Goal: Transaction & Acquisition: Purchase product/service

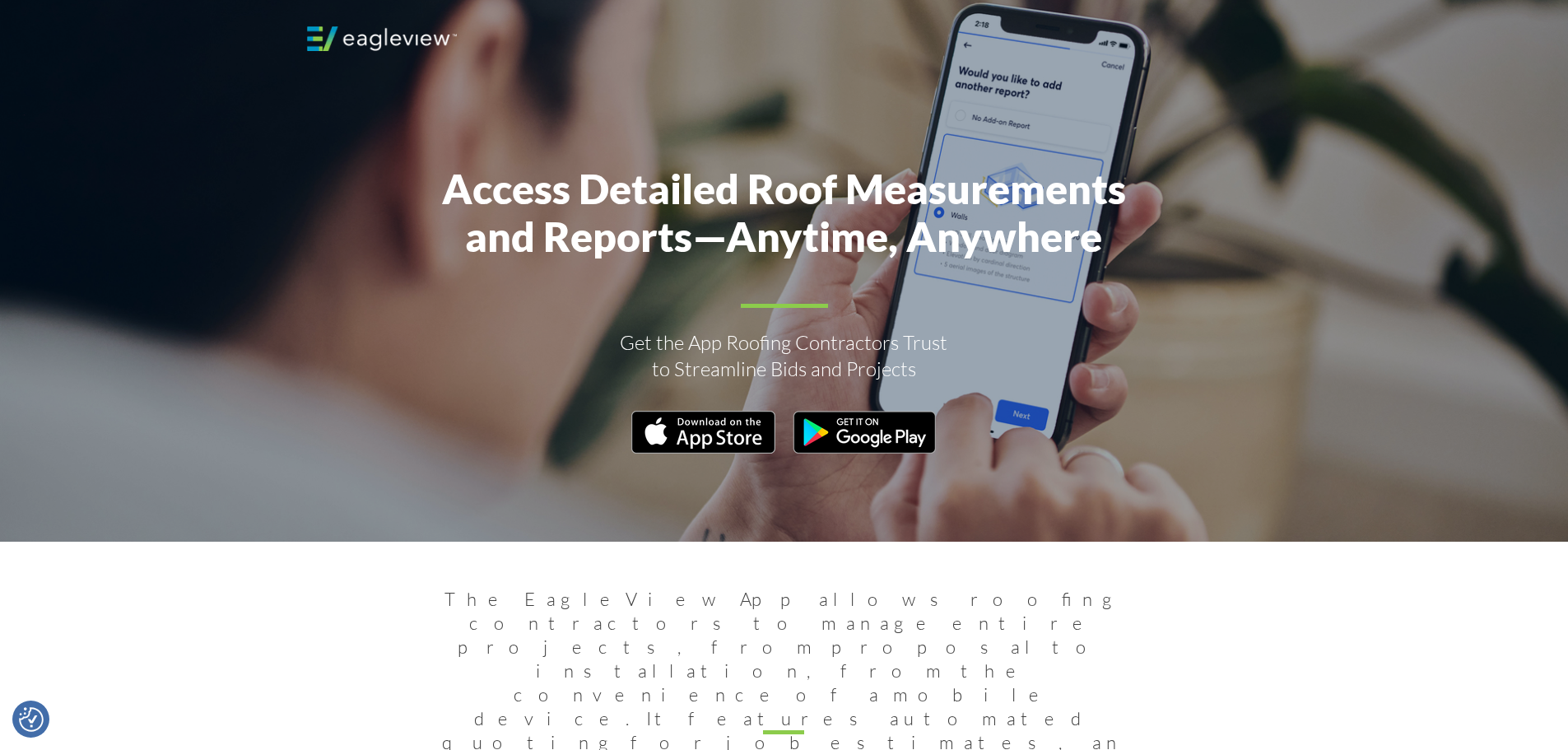
click at [372, 37] on img at bounding box center [381, 38] width 150 height 24
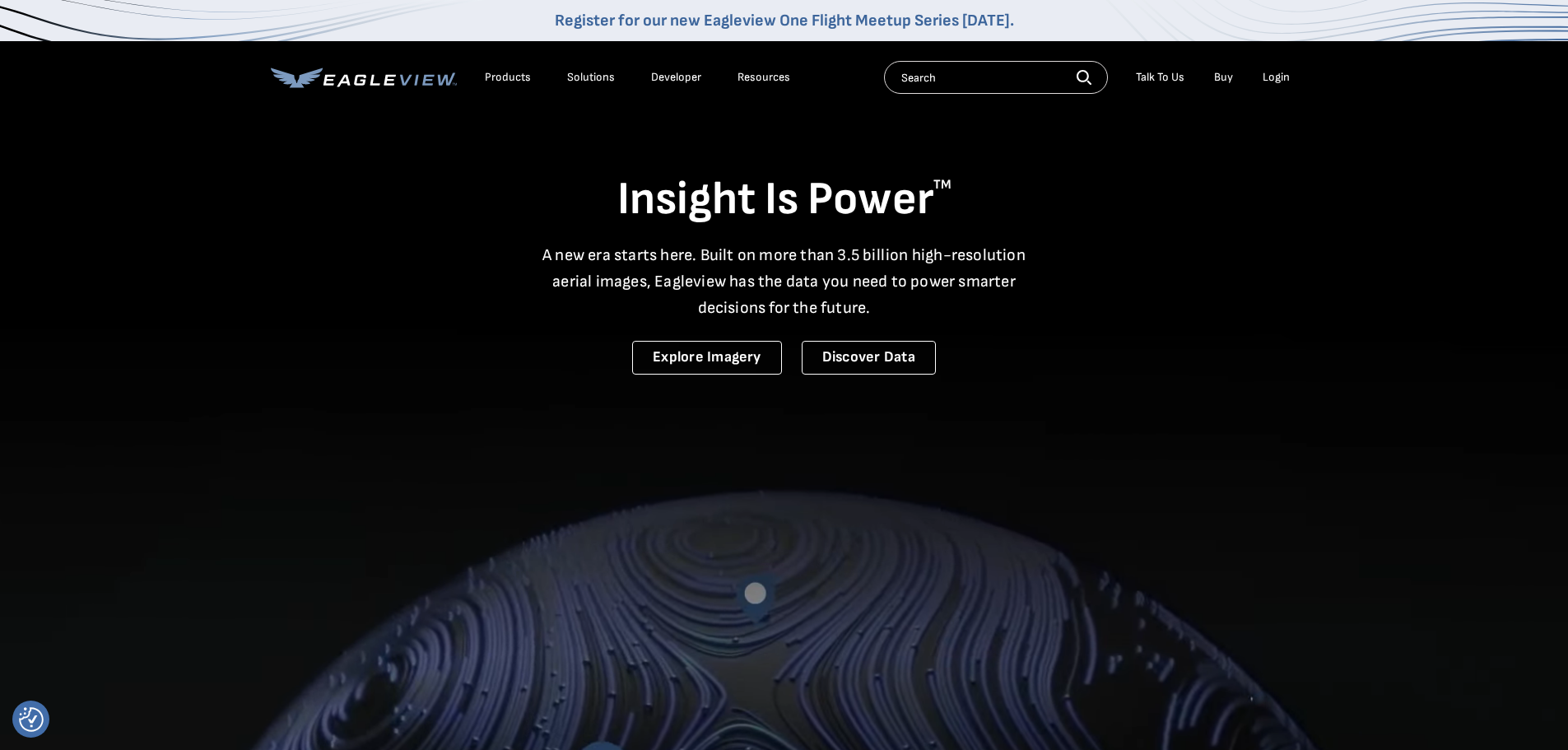
click at [1271, 74] on div "Login" at bounding box center [1276, 77] width 27 height 15
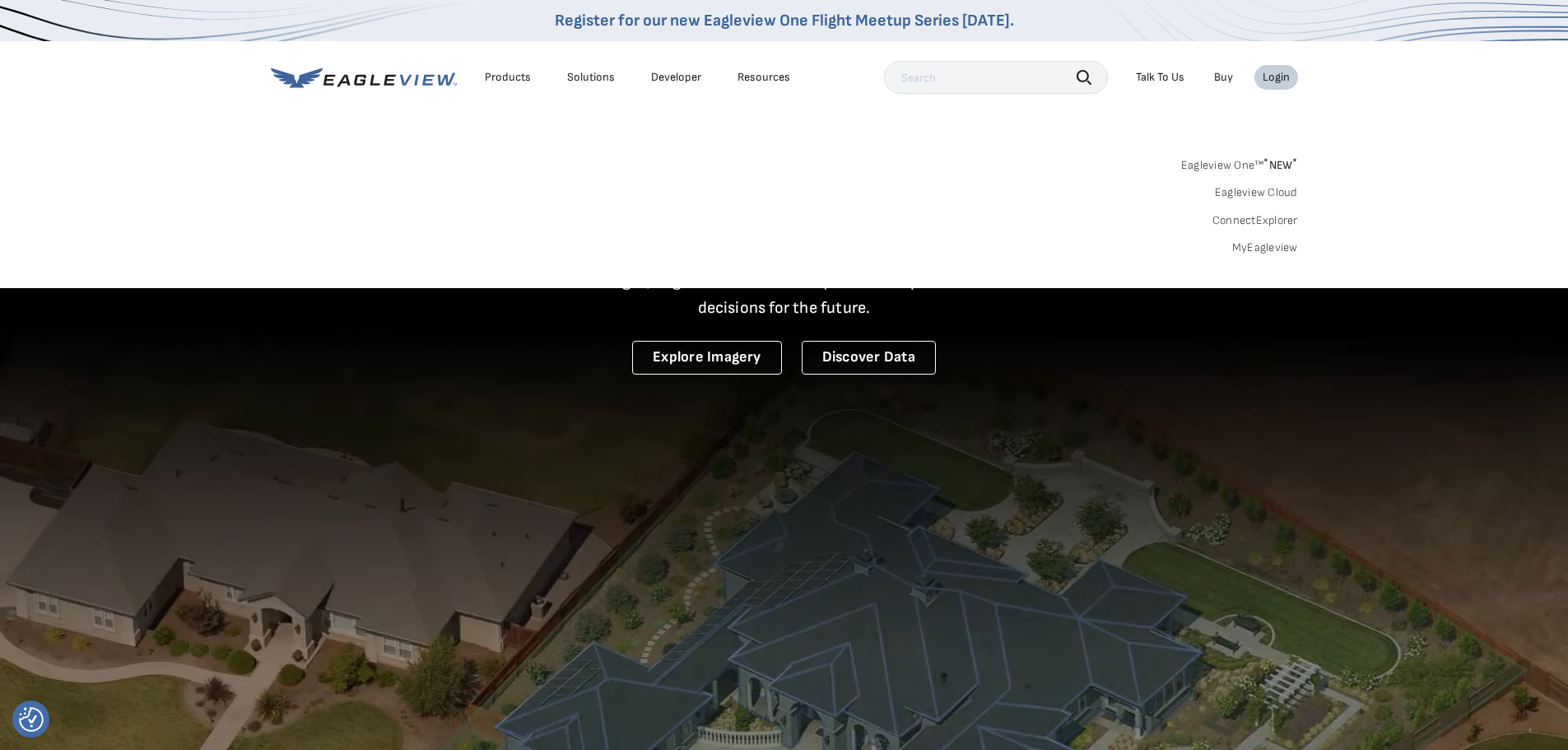
click at [1271, 245] on link "MyEagleview" at bounding box center [1265, 247] width 66 height 15
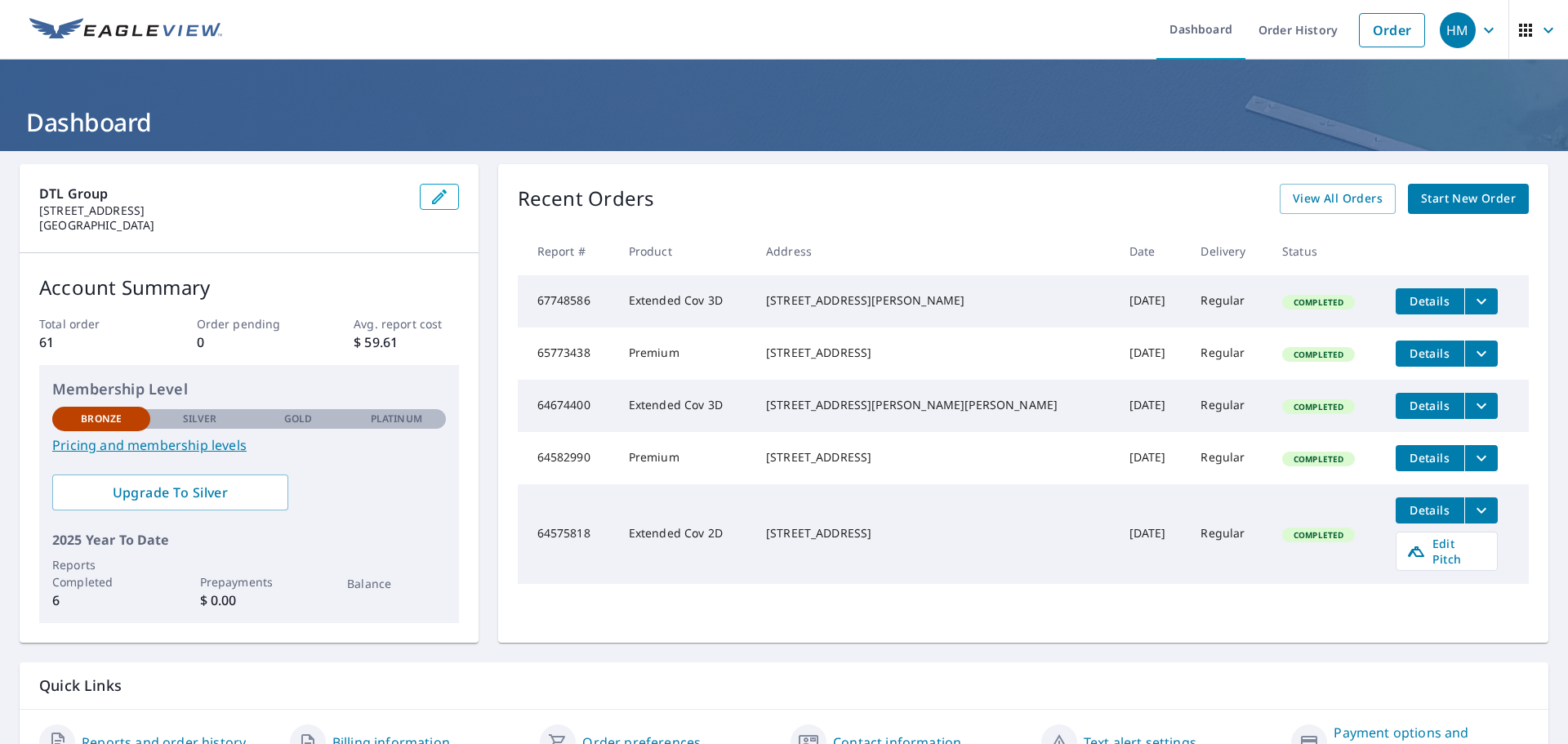
click at [1459, 200] on span "Start New Order" at bounding box center [1468, 199] width 95 height 21
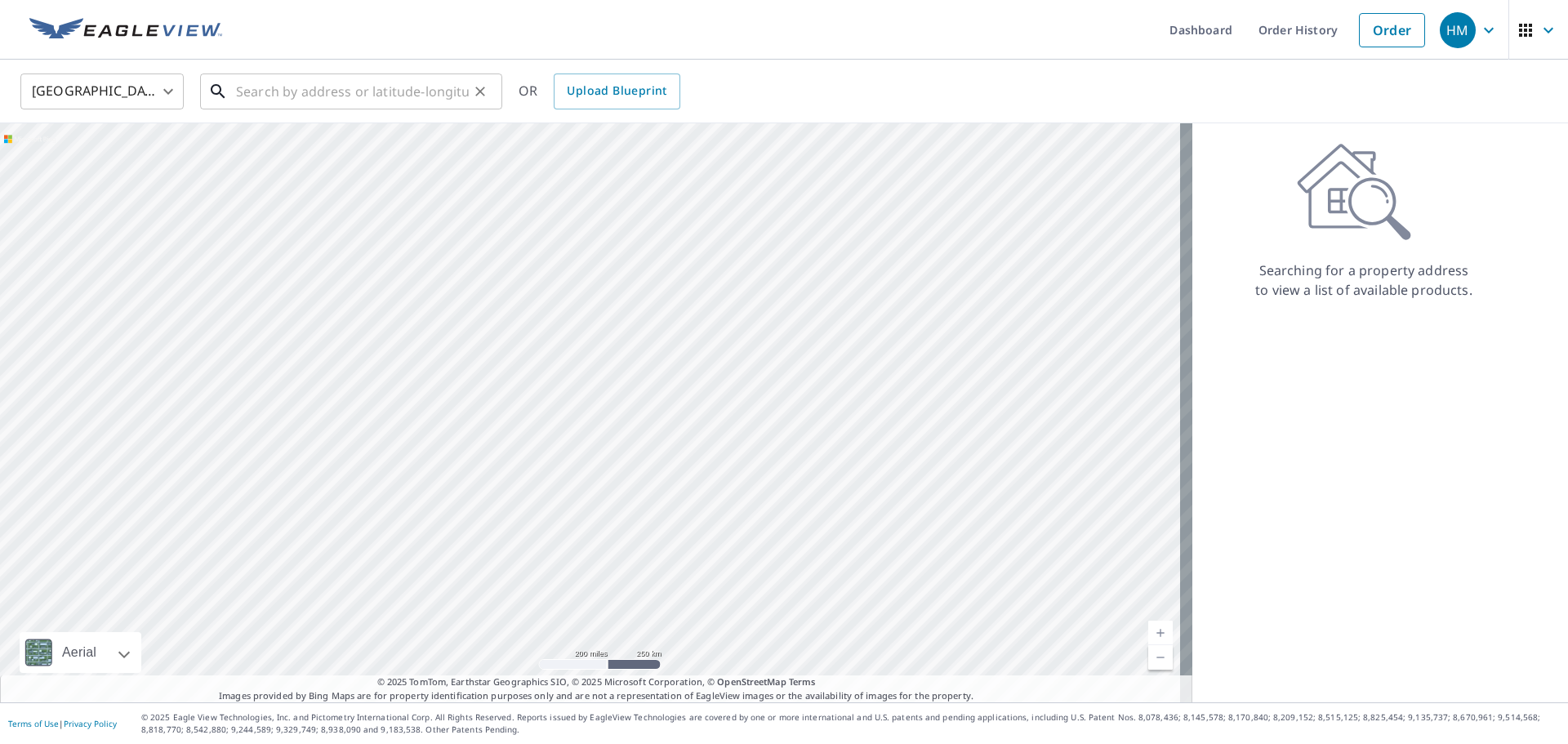
click at [268, 89] on input "text" at bounding box center [352, 91] width 233 height 46
paste input "1848 Harvest Dance [GEOGRAPHIC_DATA][PERSON_NAME]"
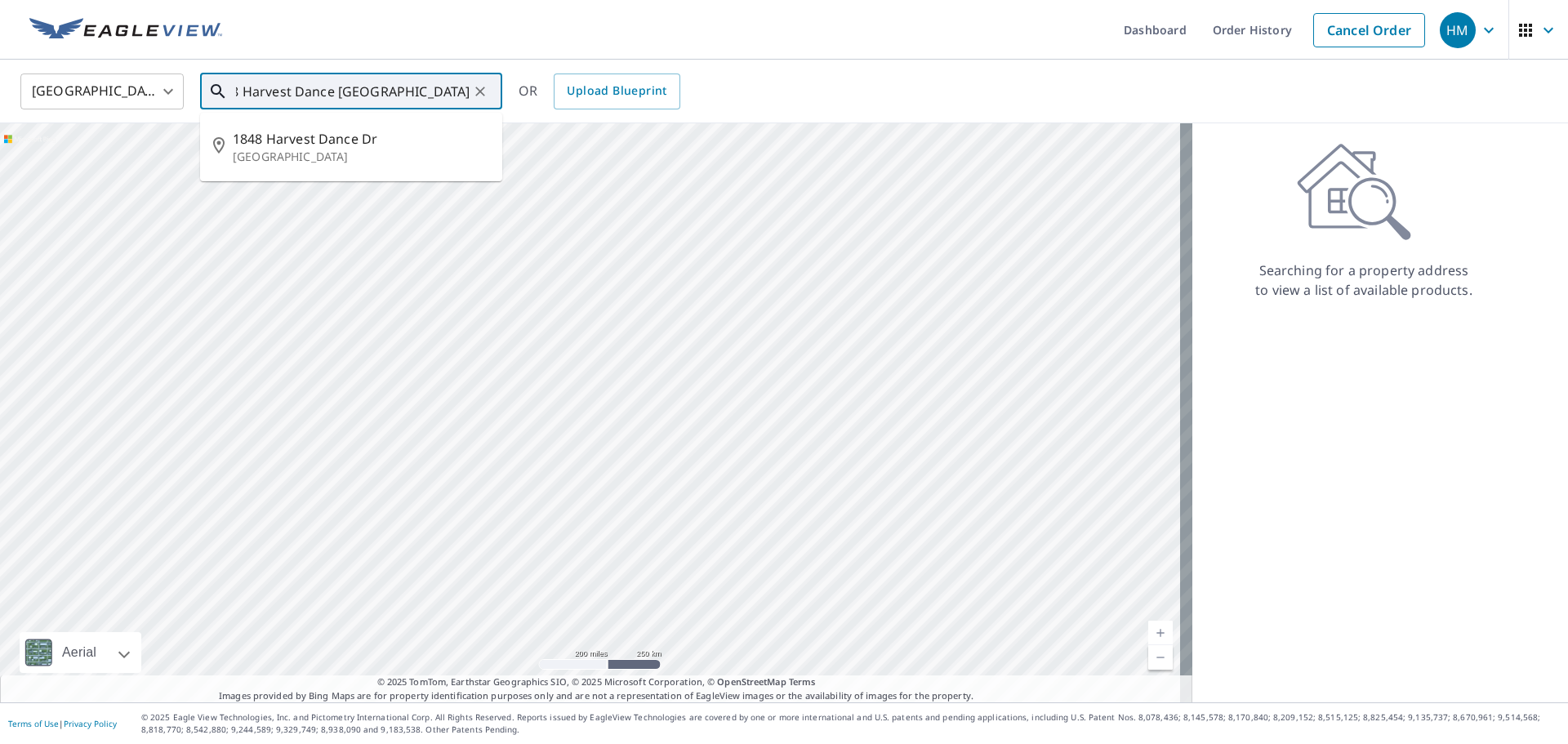
type input "1848 Harvest Dance [GEOGRAPHIC_DATA][PERSON_NAME]"
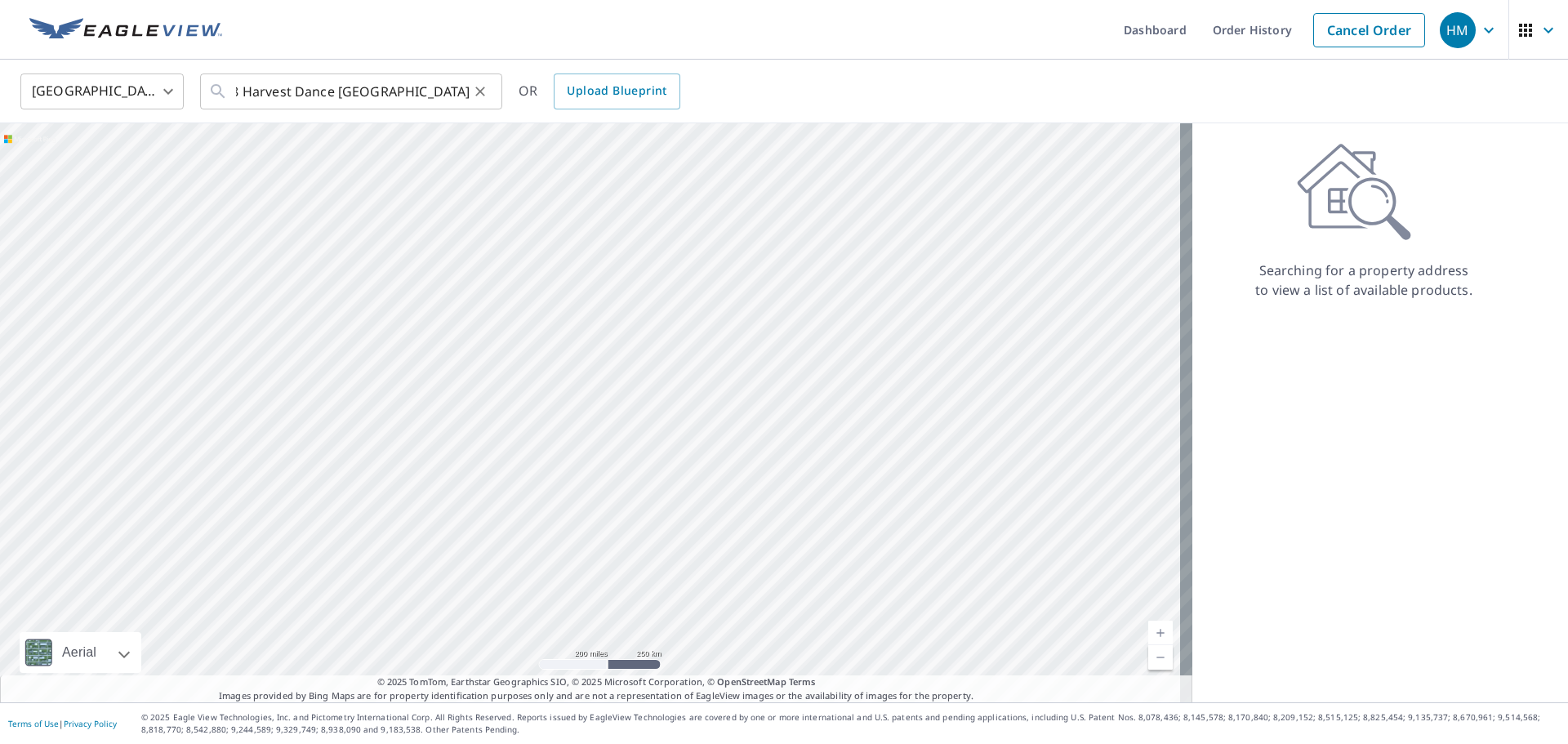
scroll to position [0, 0]
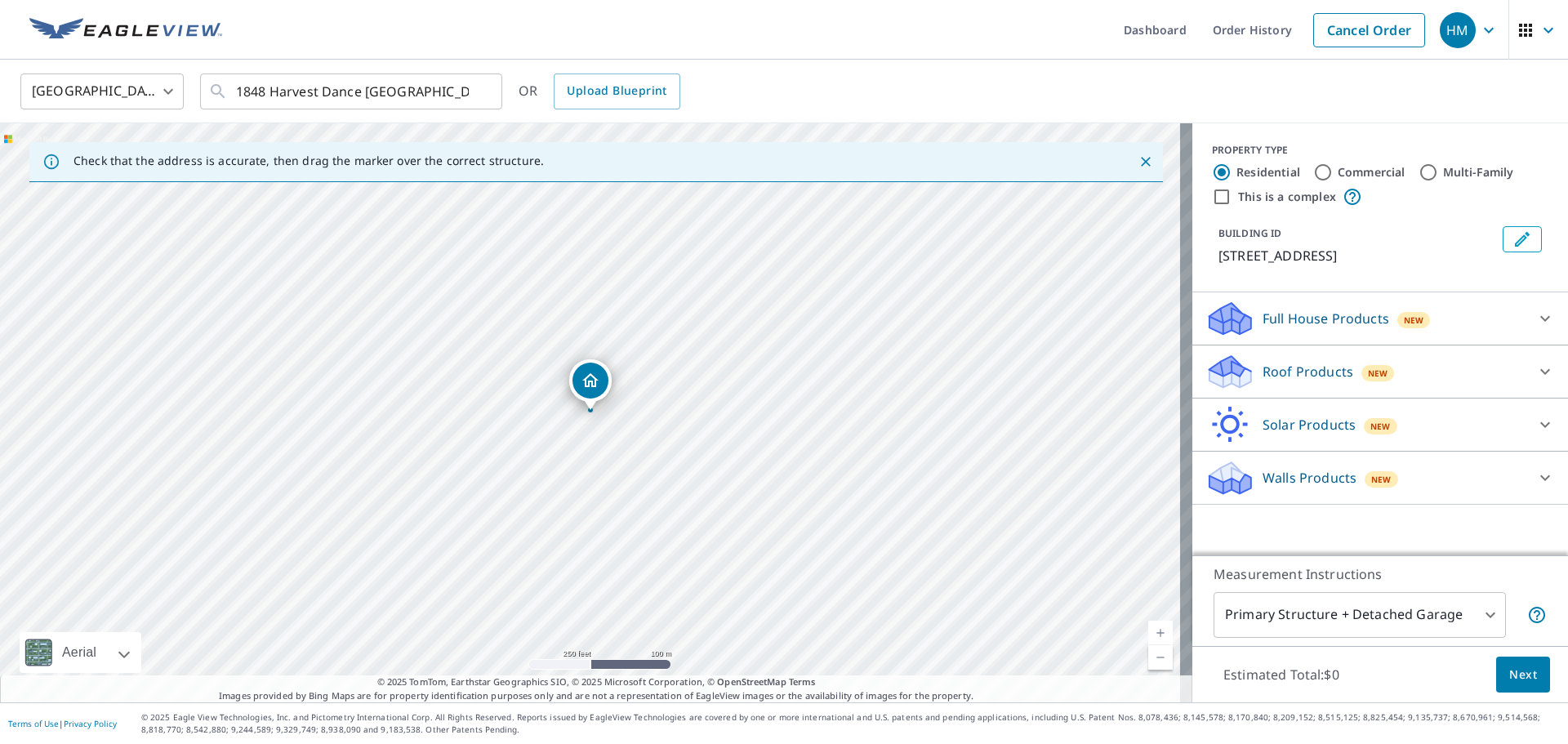
click at [1288, 366] on p "Roof Products" at bounding box center [1307, 372] width 90 height 20
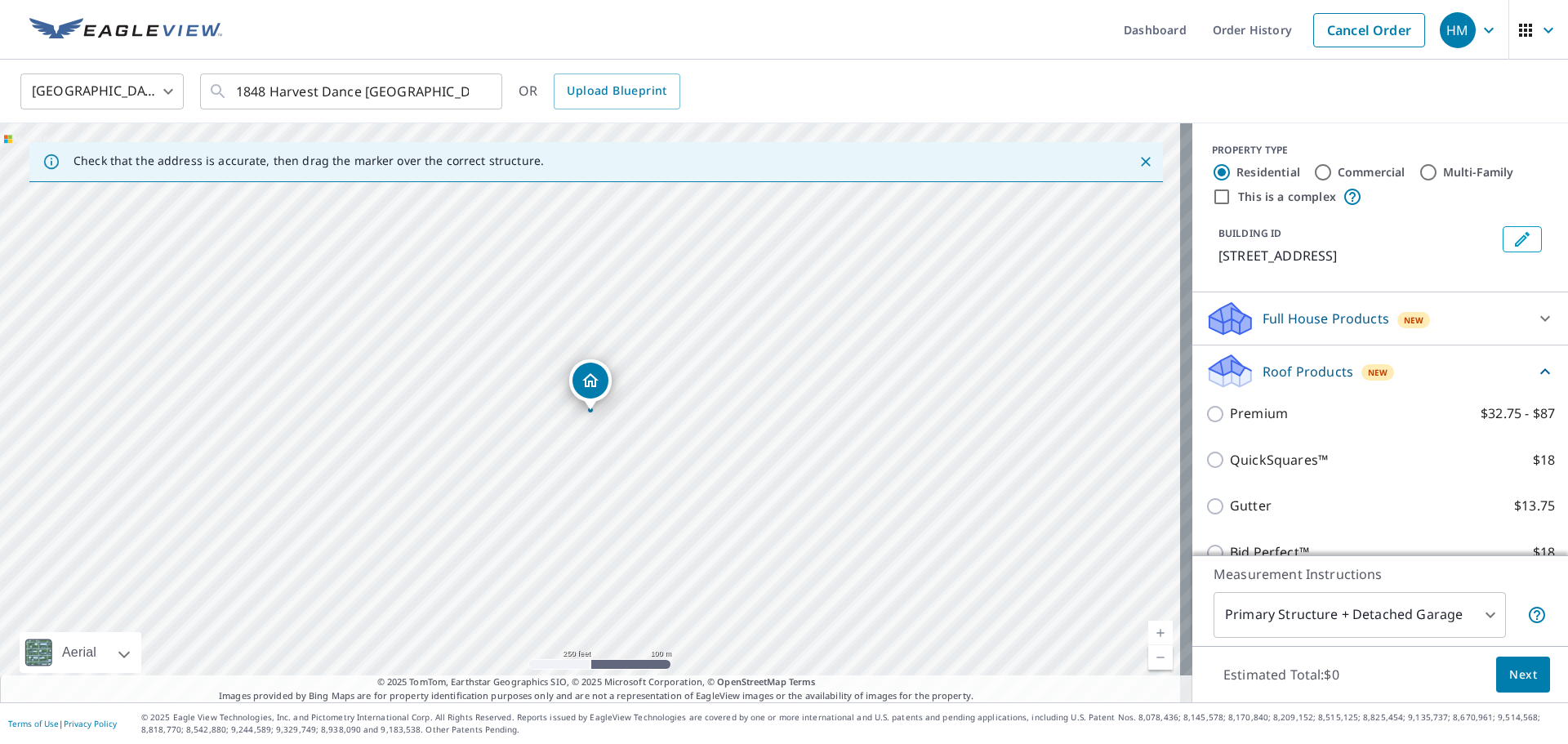
scroll to position [82, 0]
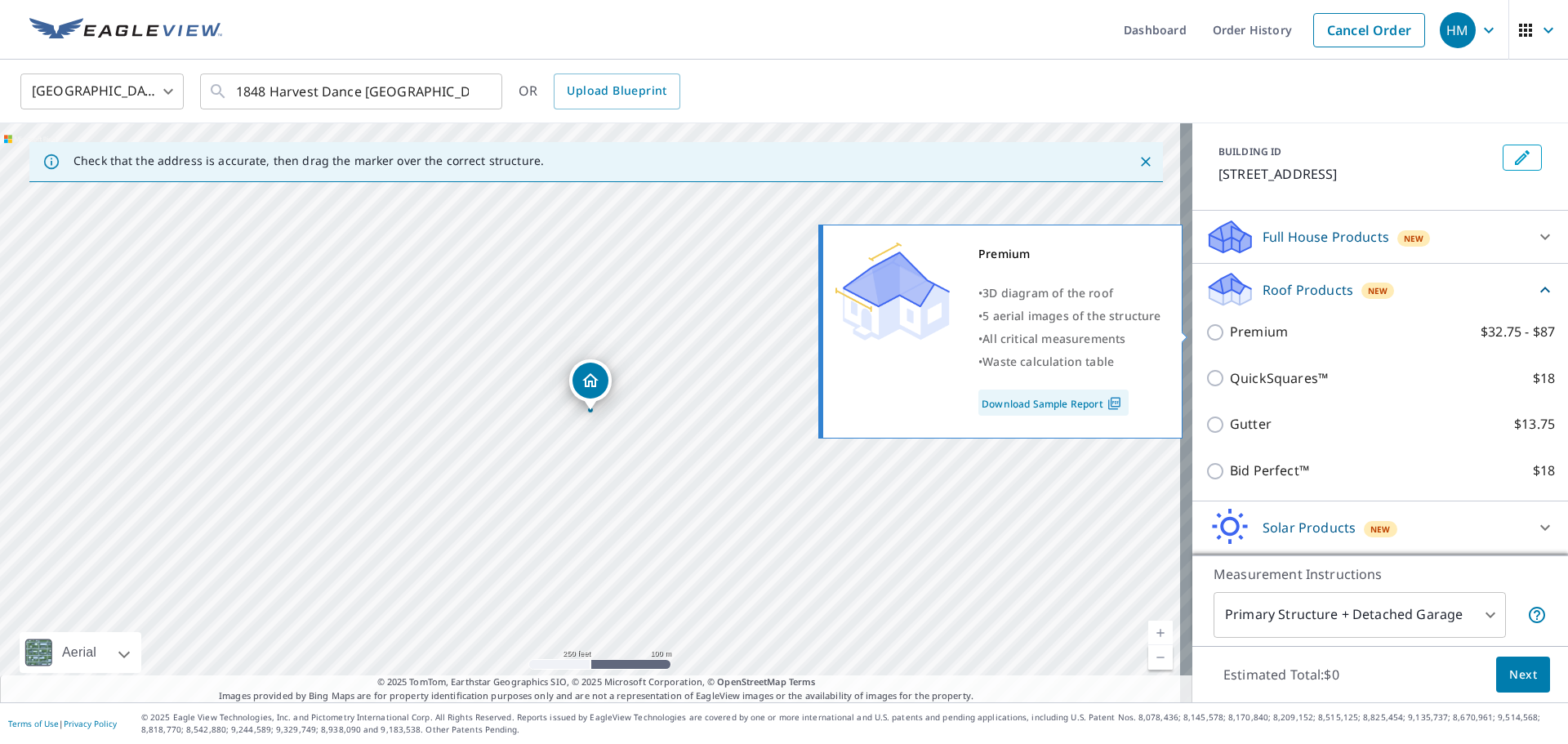
click at [1206, 332] on input "Premium $32.75 - $87" at bounding box center [1218, 332] width 24 height 20
checkbox input "true"
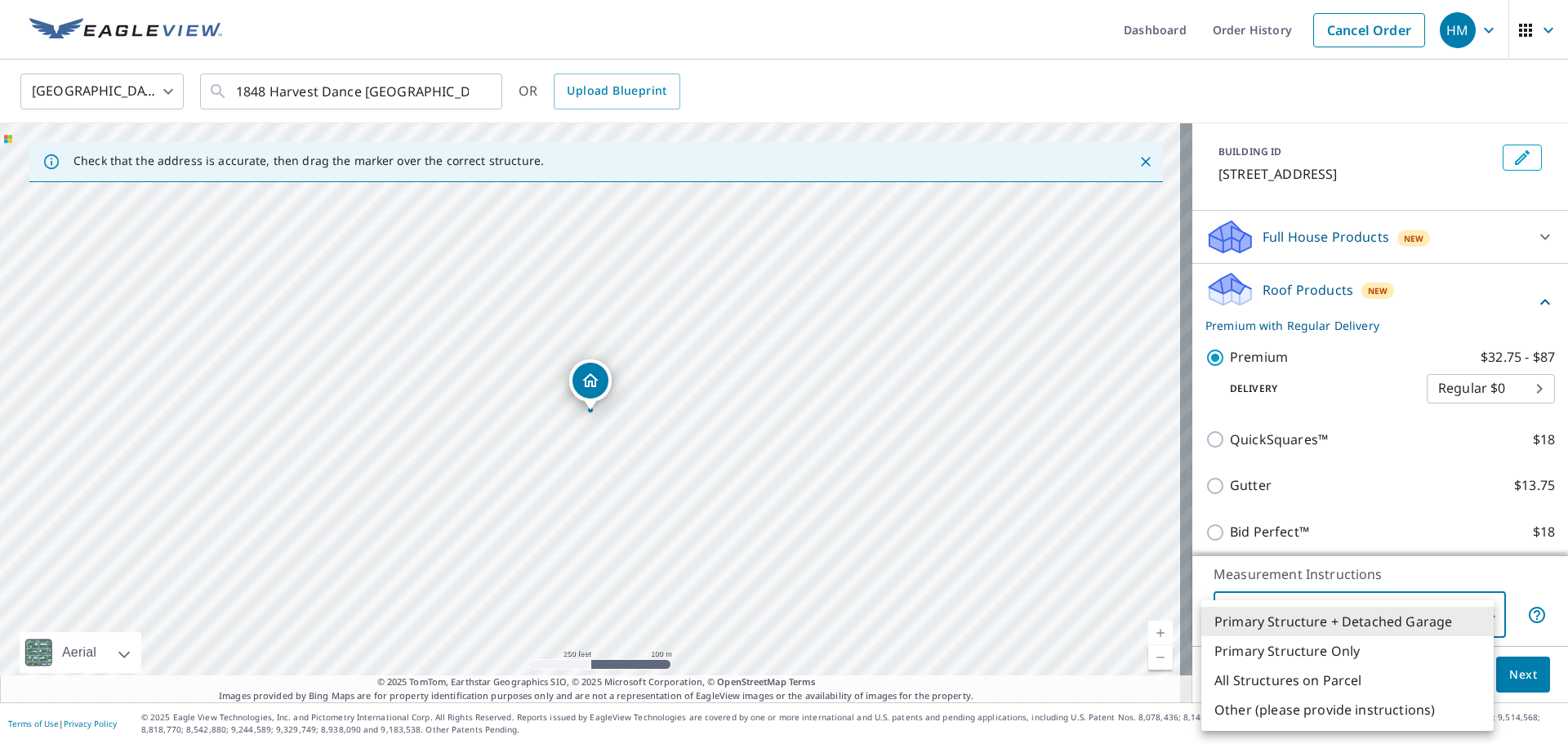
click at [1463, 618] on body "HM HM Dashboard Order History Cancel Order HM United States [GEOGRAPHIC_DATA] ​…" at bounding box center [784, 372] width 1568 height 744
click at [1463, 618] on li "Primary Structure + Detached Garage" at bounding box center [1348, 622] width 292 height 29
click at [1473, 613] on body "HM HM Dashboard Order History Cancel Order HM United States [GEOGRAPHIC_DATA] ​…" at bounding box center [784, 372] width 1568 height 744
click at [1325, 643] on li "Primary Structure Only" at bounding box center [1348, 651] width 292 height 29
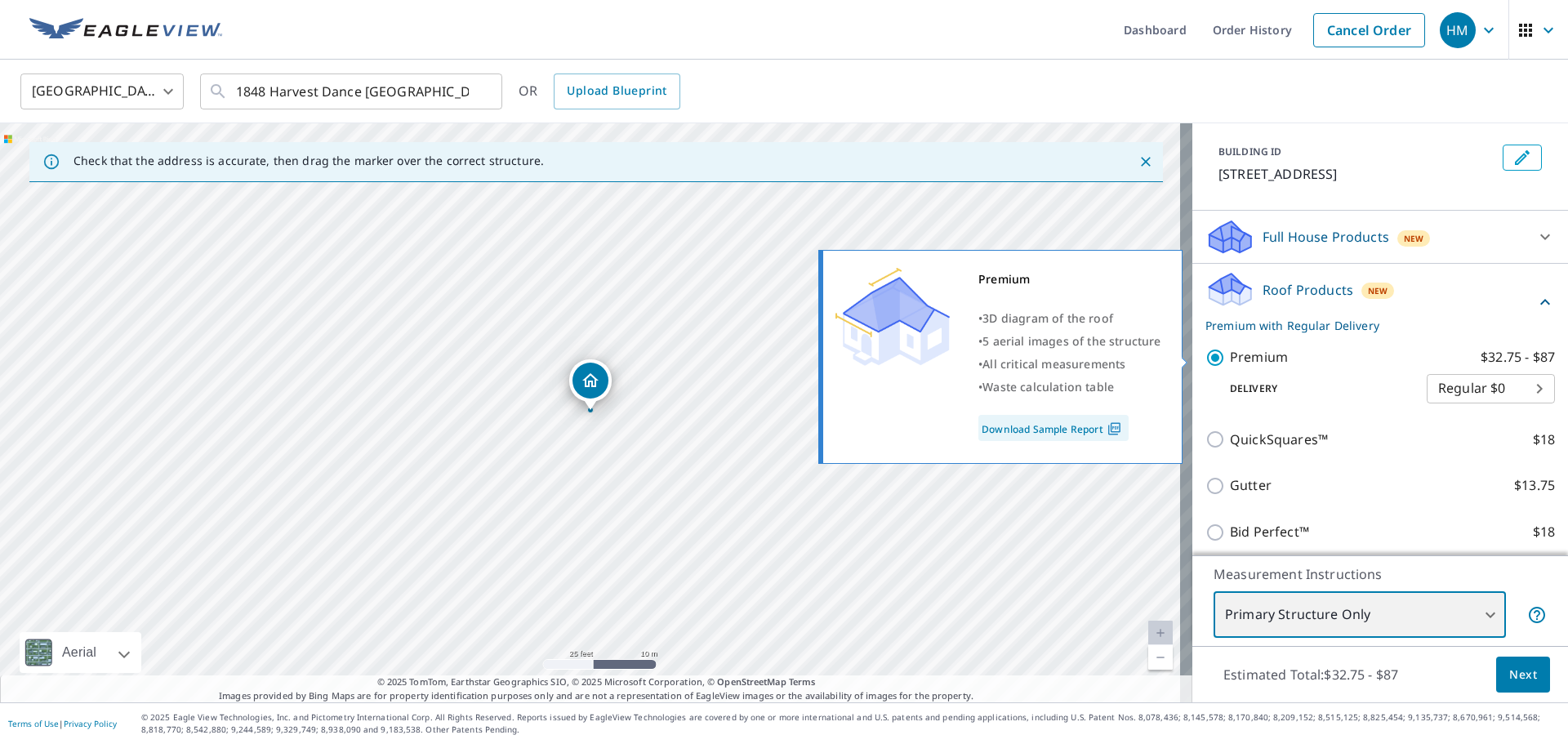
scroll to position [163, 0]
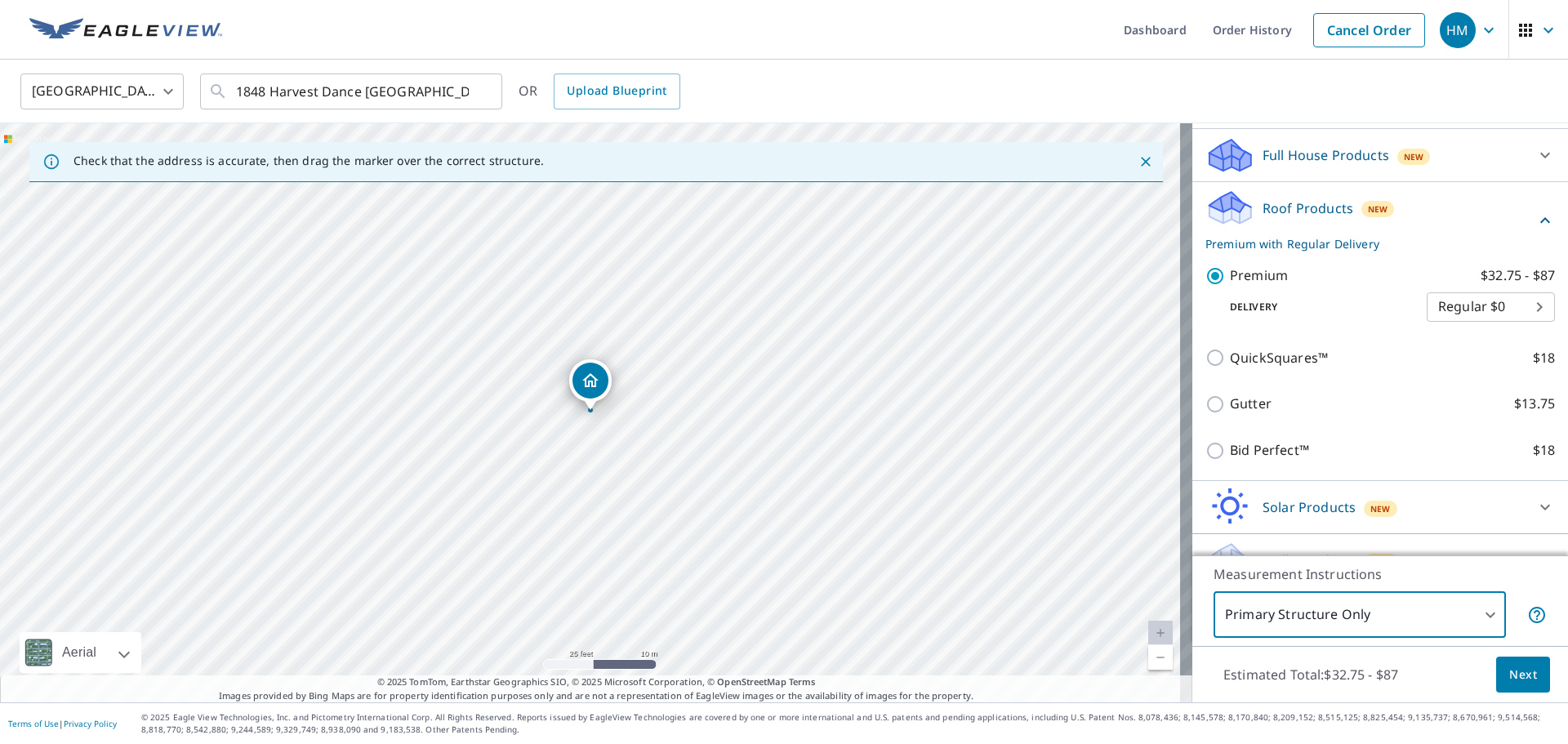
click at [1480, 624] on body "HM HM Dashboard Order History Cancel Order HM United States [GEOGRAPHIC_DATA] ​…" at bounding box center [784, 372] width 1568 height 744
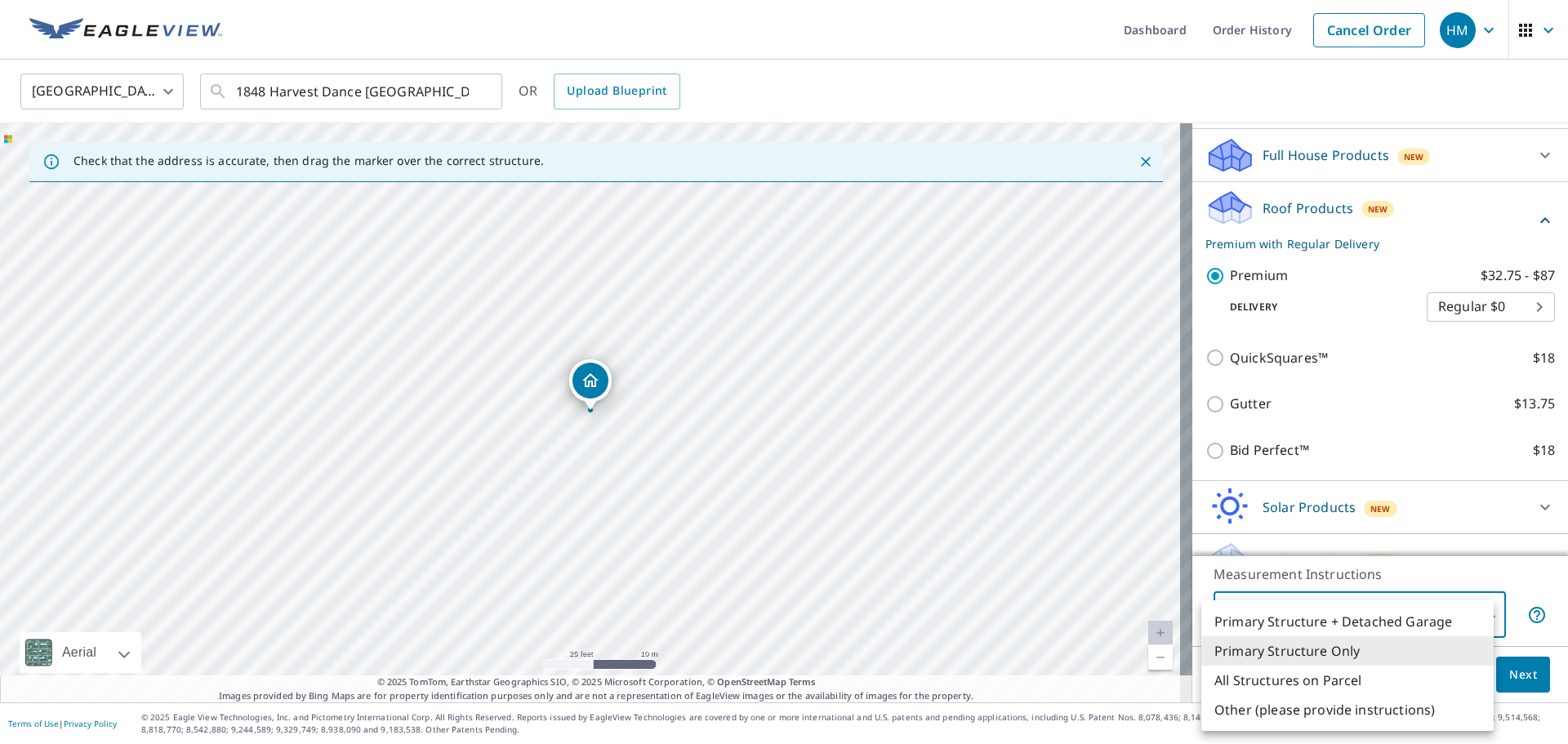
click at [1442, 624] on li "Primary Structure + Detached Garage" at bounding box center [1348, 622] width 292 height 29
type input "1"
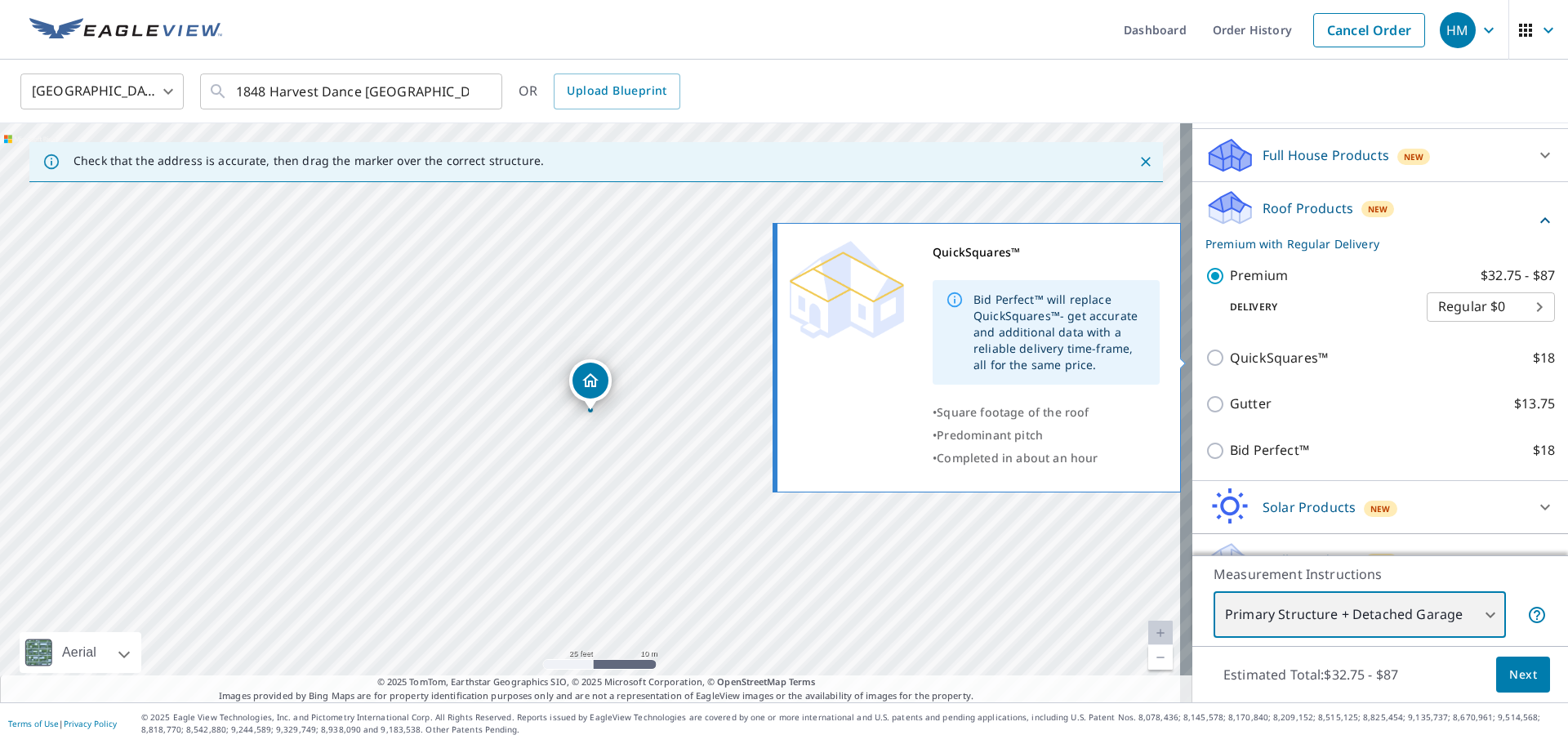
scroll to position [195, 0]
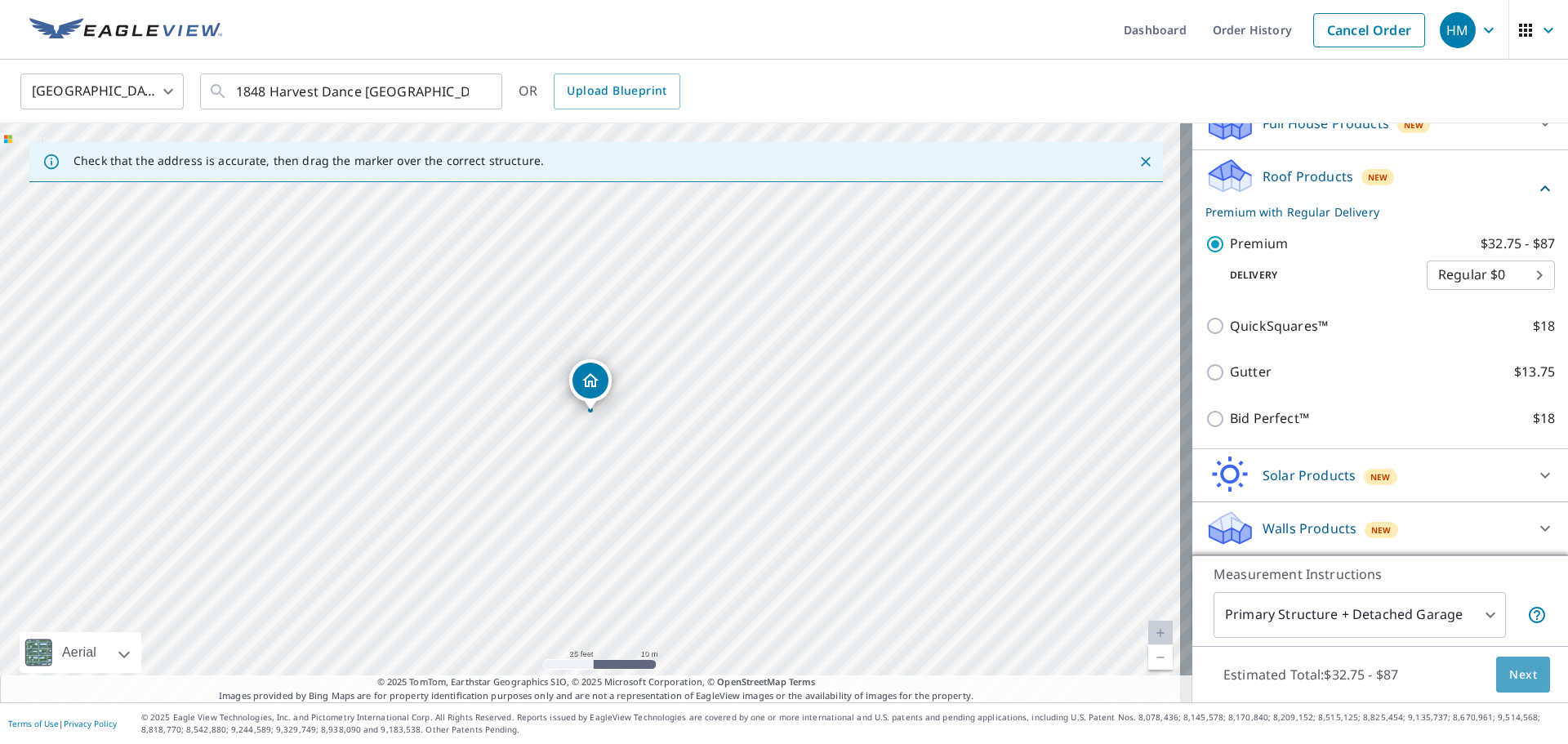
click at [1510, 673] on span "Next" at bounding box center [1523, 675] width 28 height 21
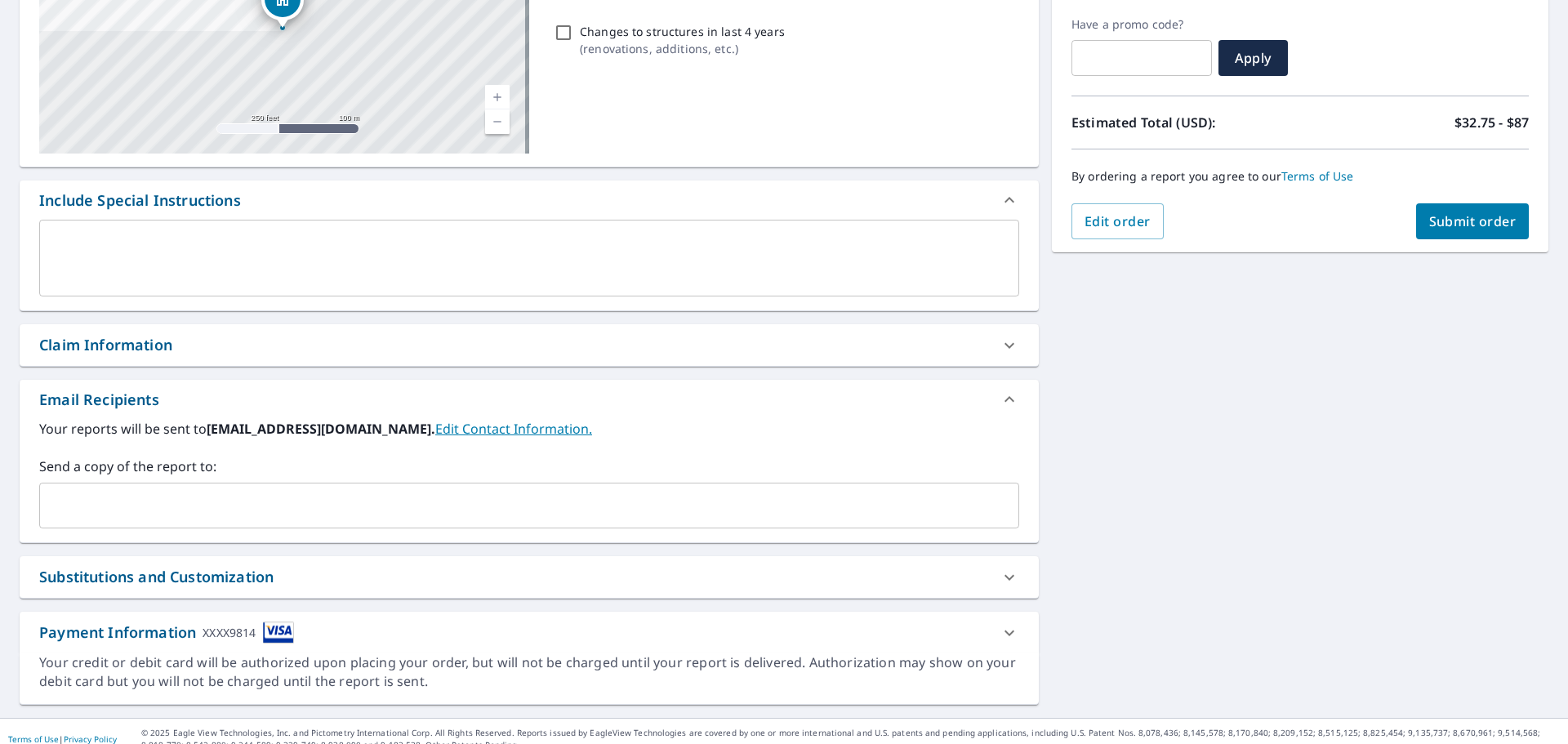
scroll to position [284, 0]
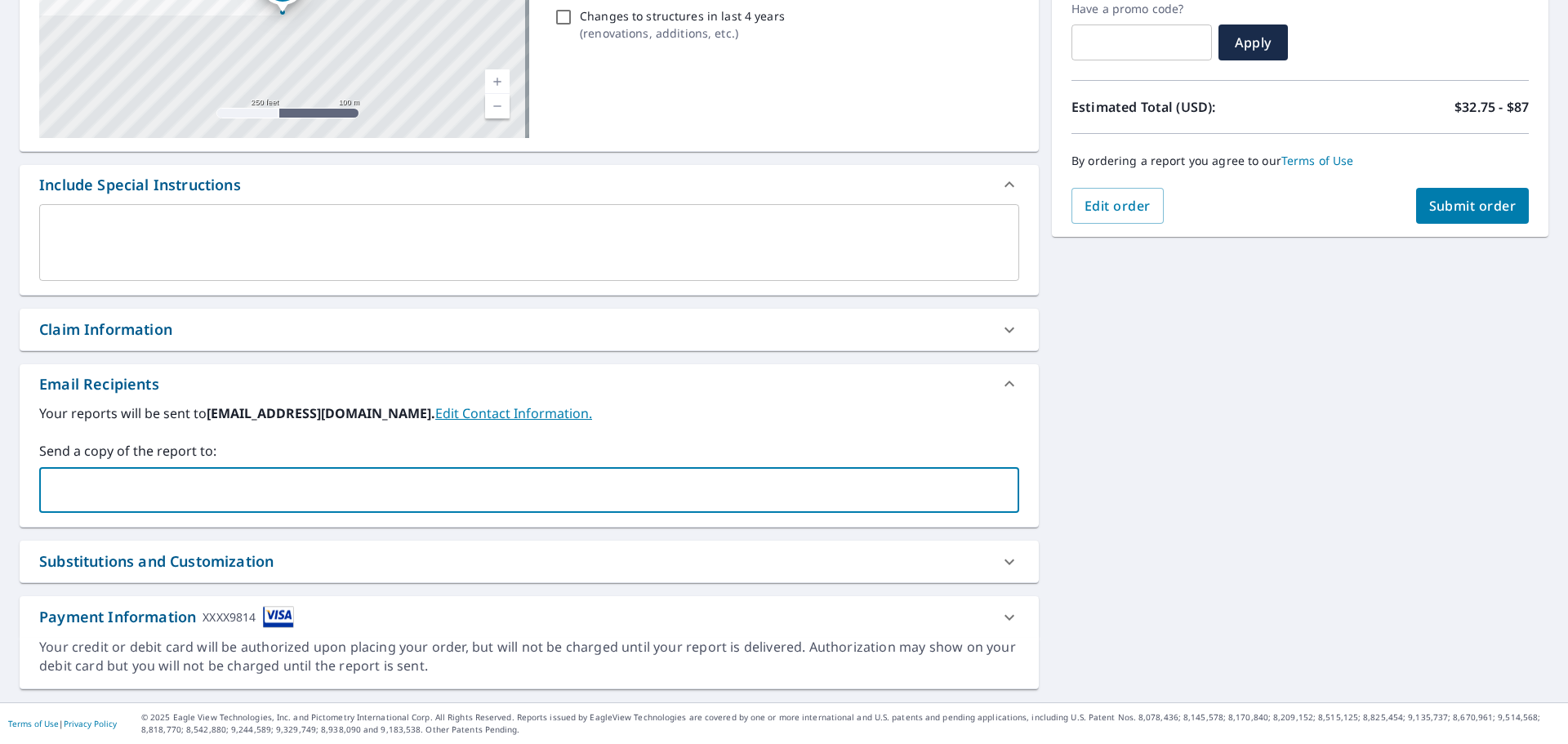
click at [312, 483] on input "text" at bounding box center [517, 490] width 941 height 31
type input "[EMAIL_ADDRESS][DOMAIN_NAME]"
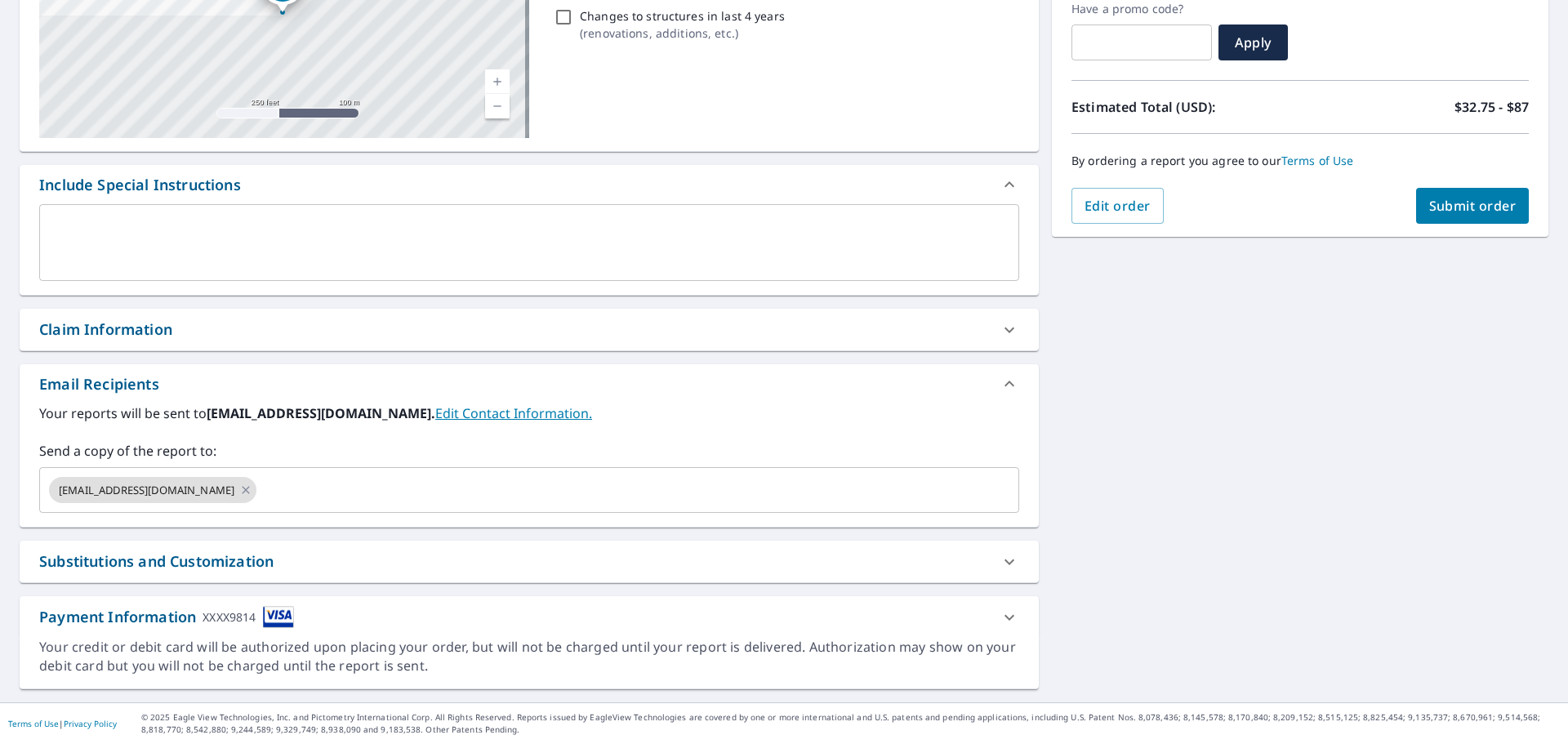
click at [1073, 438] on div "1848 Harvest Dance [STREET_ADDRESS][PERSON_NAME] A standard road map Aerial A d…" at bounding box center [784, 284] width 1568 height 835
click at [347, 485] on input "text" at bounding box center [623, 490] width 729 height 31
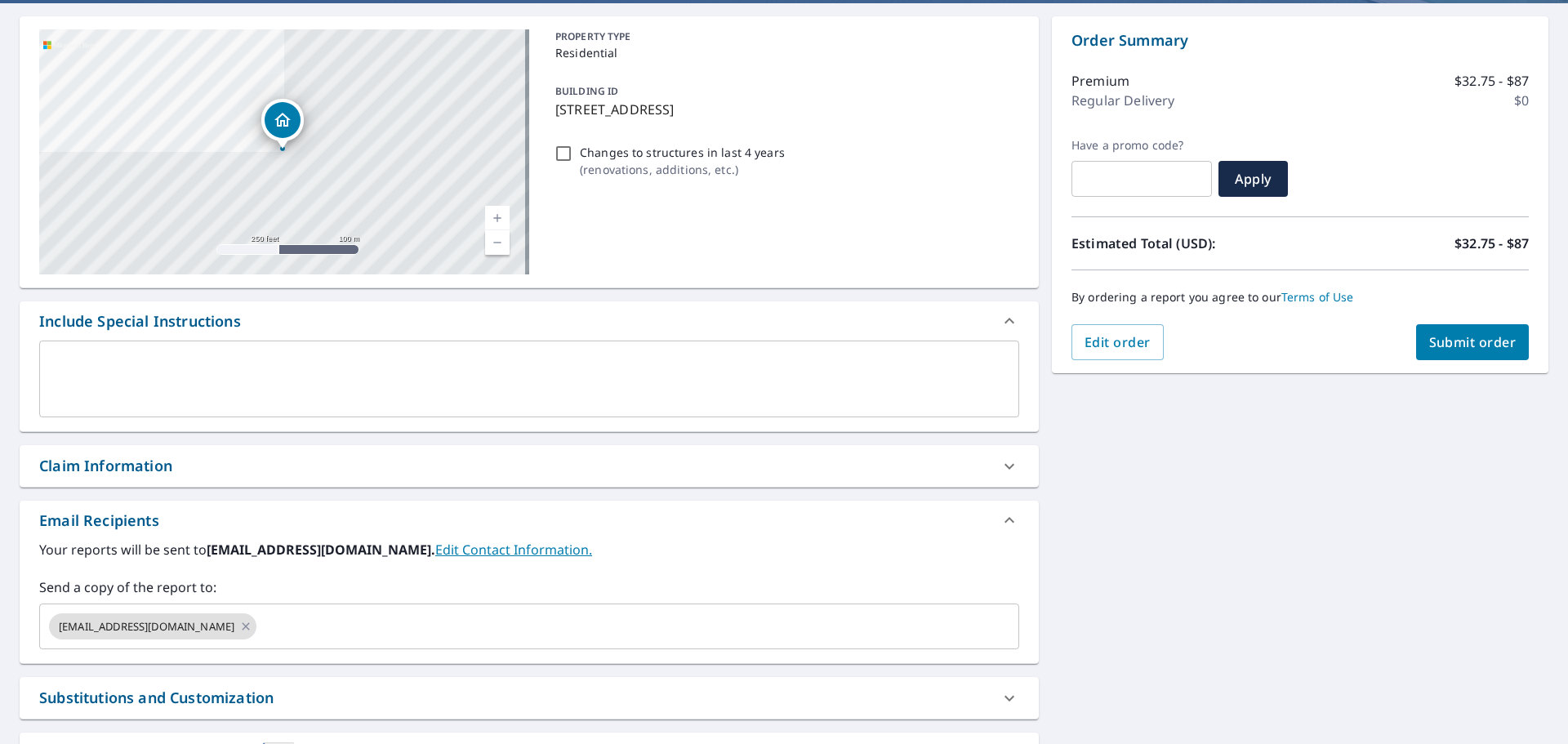
scroll to position [121, 0]
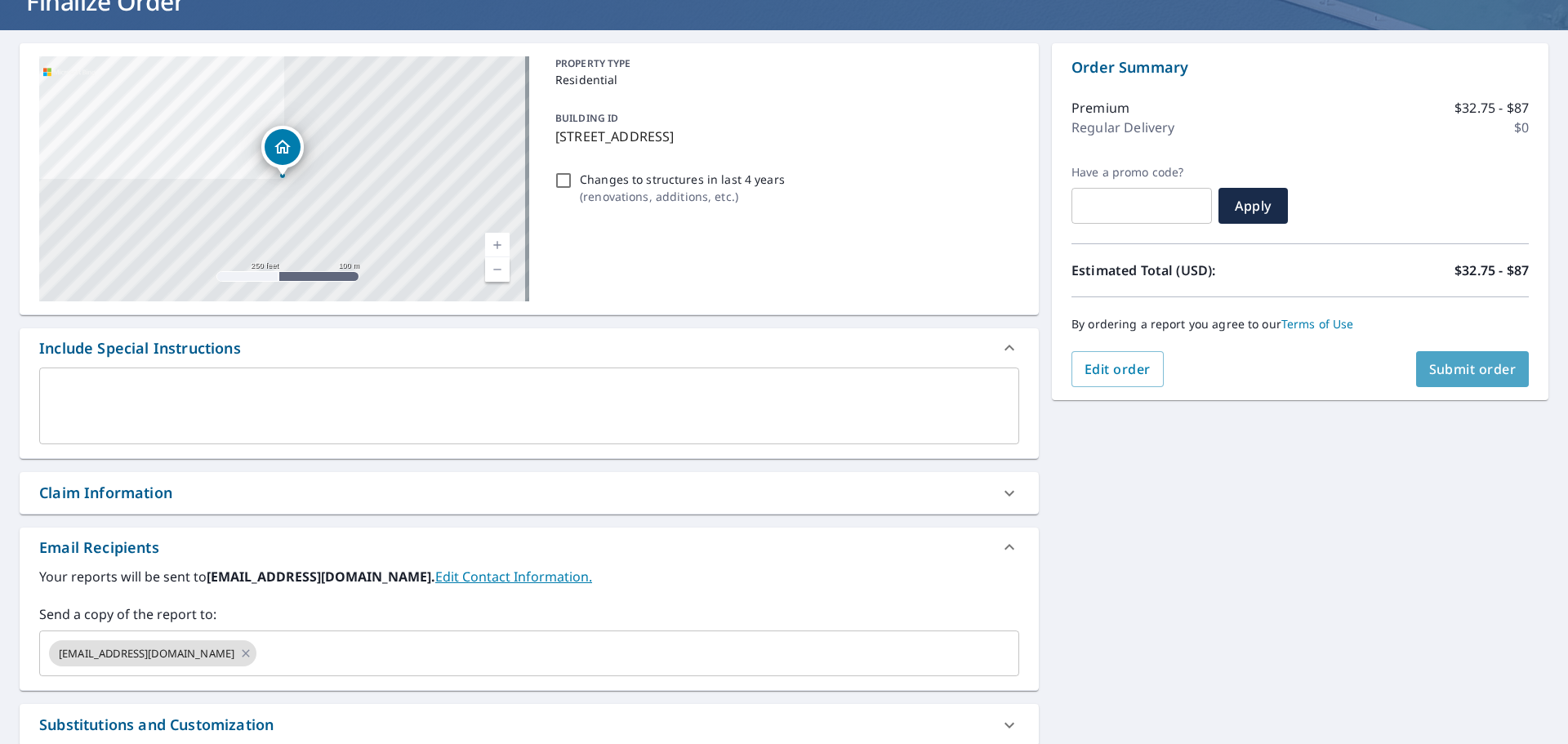
click at [1458, 370] on span "Submit order" at bounding box center [1473, 369] width 88 height 18
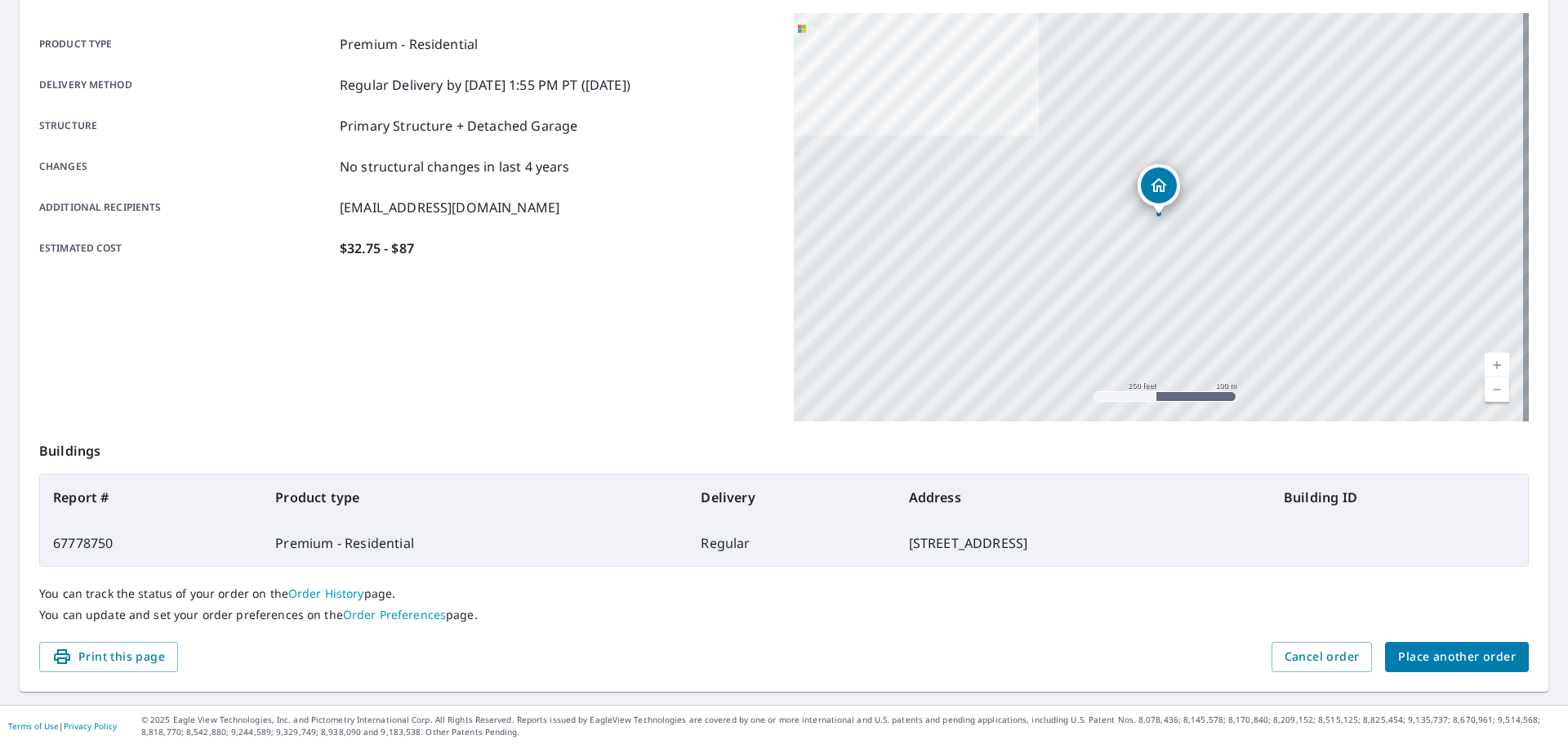
scroll to position [218, 0]
click at [314, 594] on link "Order History" at bounding box center [326, 591] width 76 height 15
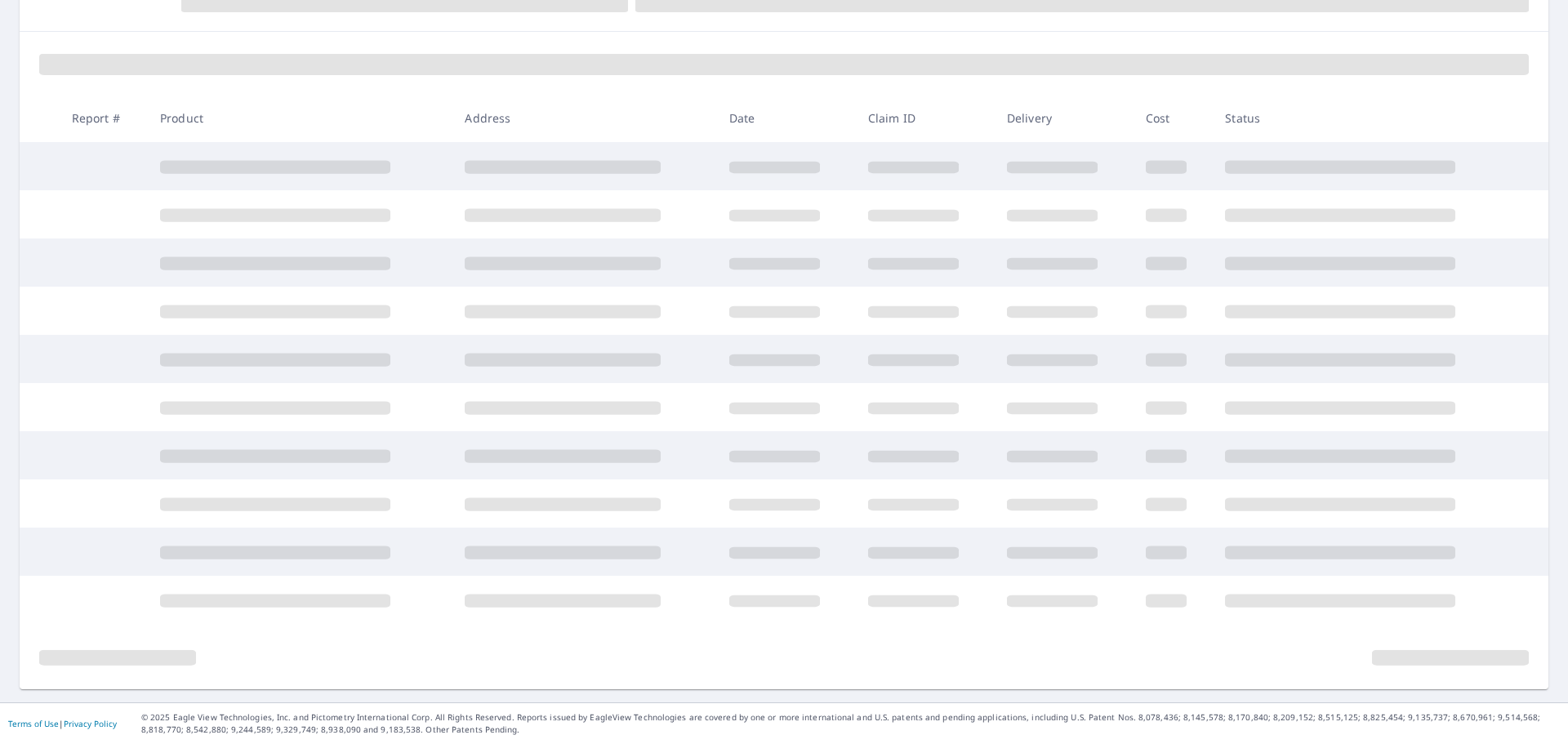
scroll to position [202, 0]
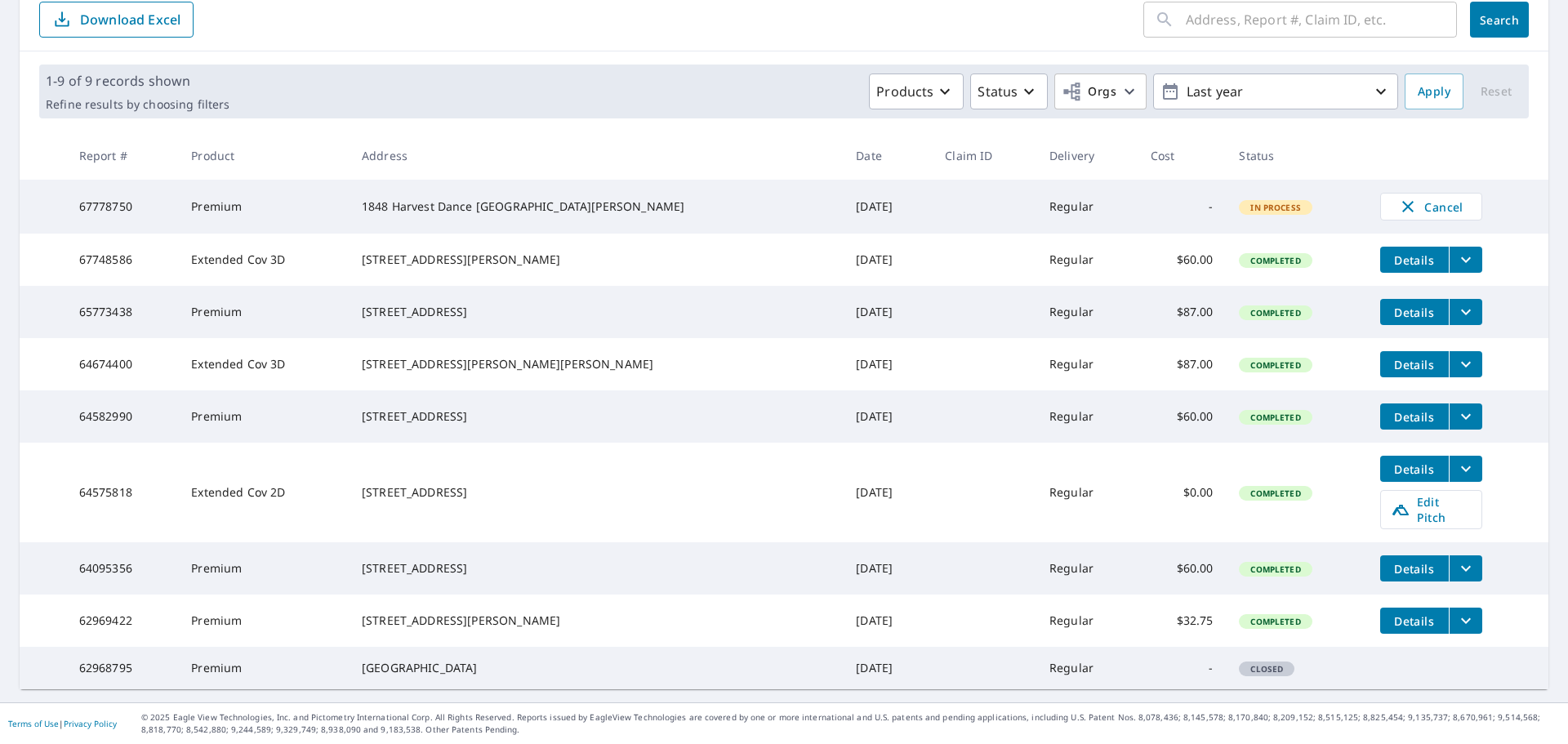
scroll to position [218, 0]
